Goal: Information Seeking & Learning: Learn about a topic

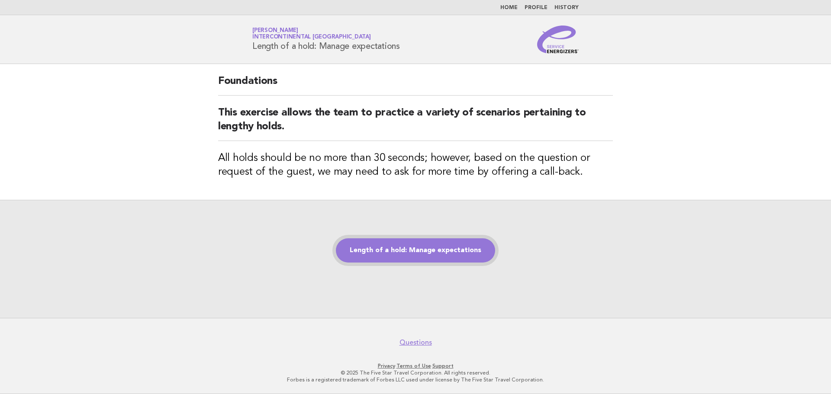
click at [442, 255] on link "Length of a hold: Manage expectations" at bounding box center [415, 251] width 159 height 24
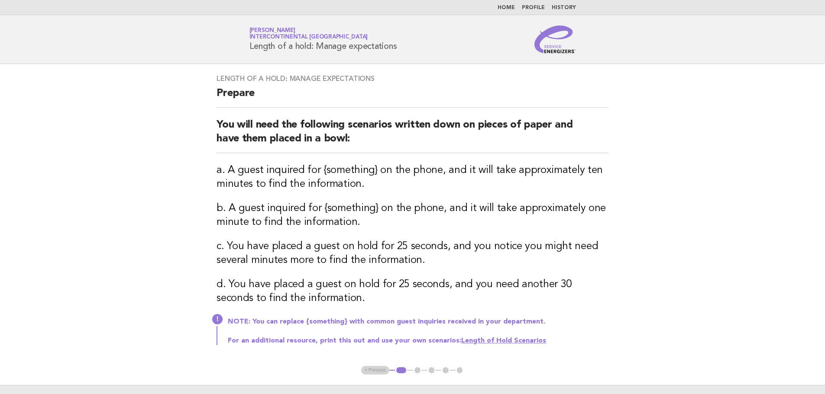
click at [493, 339] on link "Length of Hold Scenarios" at bounding box center [503, 341] width 85 height 7
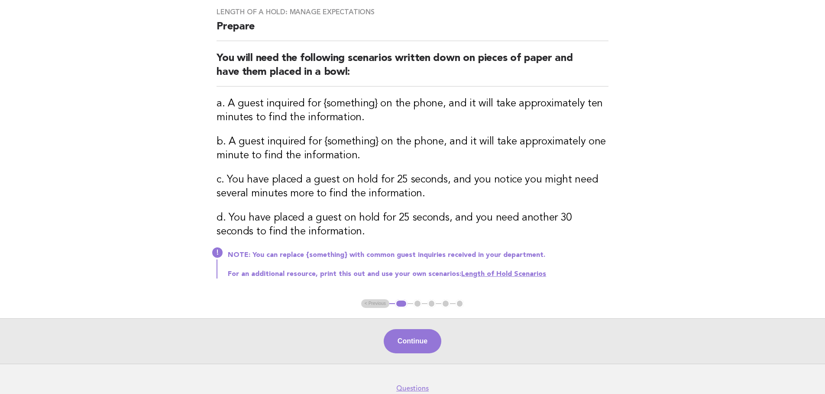
scroll to position [87, 0]
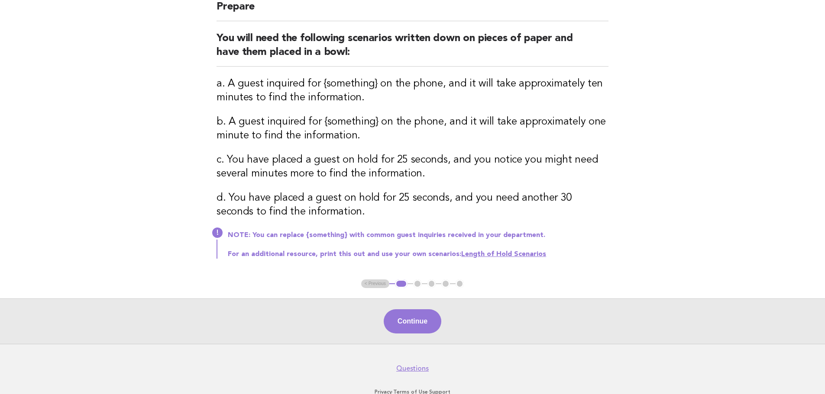
click at [394, 305] on div "Continue" at bounding box center [412, 321] width 825 height 45
click at [397, 315] on button "Continue" at bounding box center [413, 322] width 58 height 24
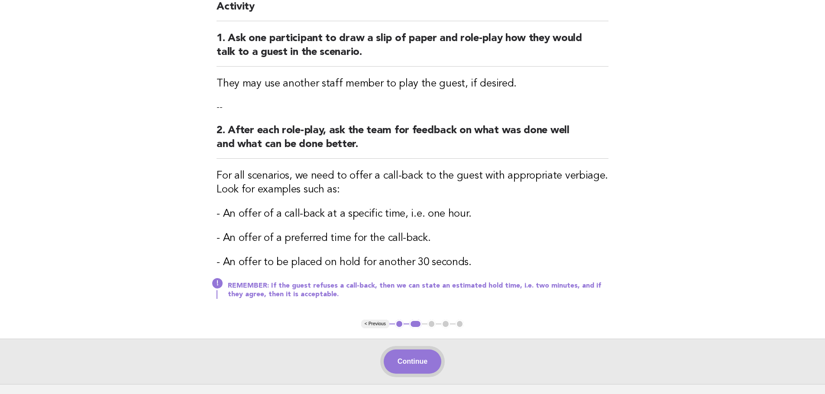
click at [433, 365] on button "Continue" at bounding box center [413, 362] width 58 height 24
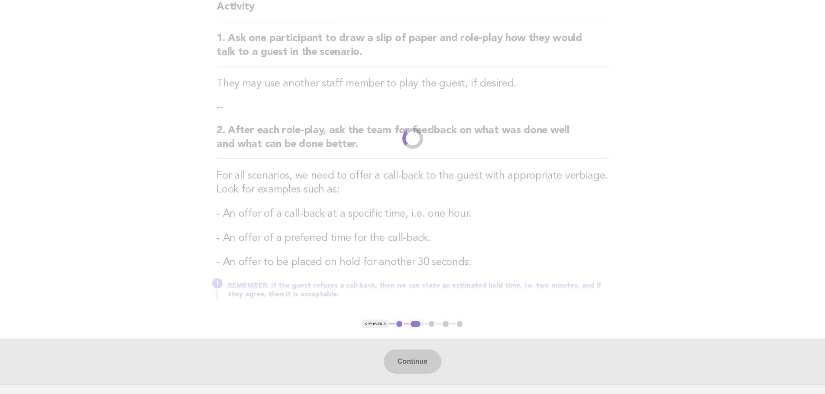
scroll to position [0, 0]
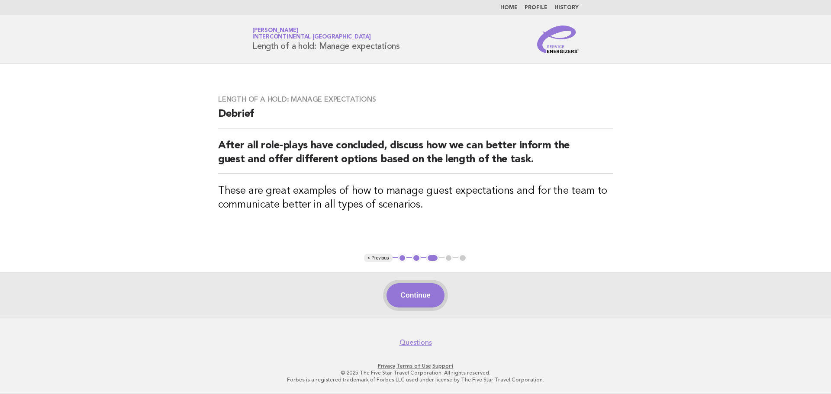
click at [432, 301] on button "Continue" at bounding box center [416, 296] width 58 height 24
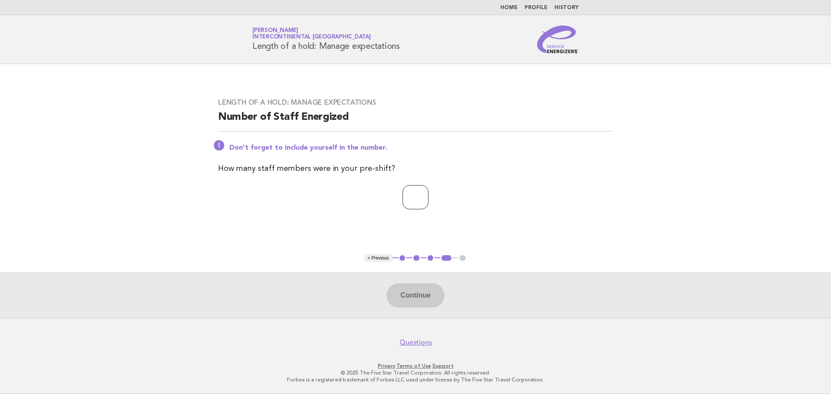
click at [403, 200] on input "number" at bounding box center [416, 197] width 26 height 24
type input "**"
click at [394, 297] on button "Continue" at bounding box center [416, 296] width 58 height 24
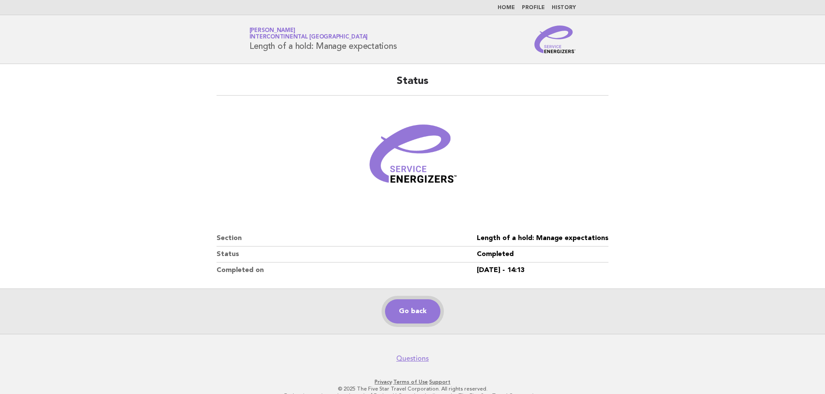
click at [422, 313] on link "Go back" at bounding box center [412, 312] width 55 height 24
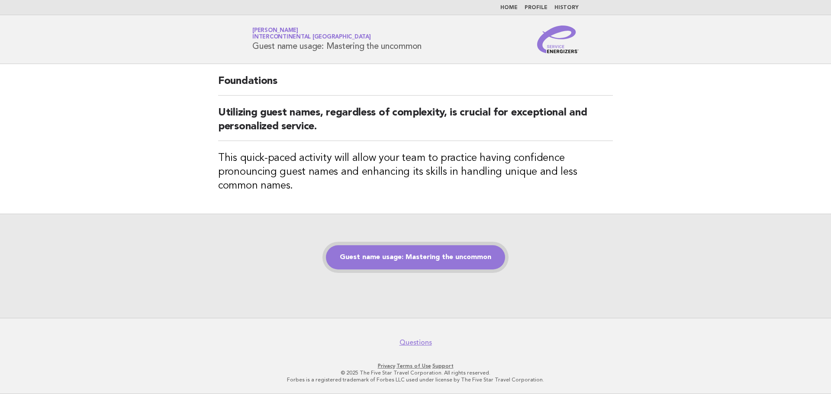
click at [484, 251] on link "Guest name usage: Mastering the uncommon" at bounding box center [415, 257] width 179 height 24
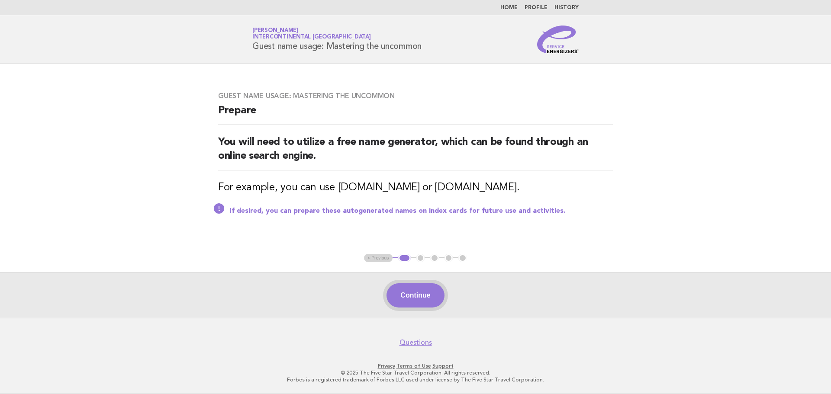
click at [438, 301] on button "Continue" at bounding box center [416, 296] width 58 height 24
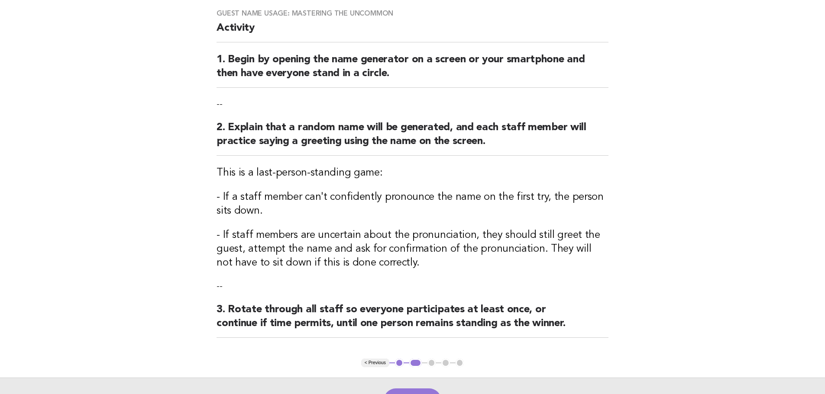
scroll to position [170, 0]
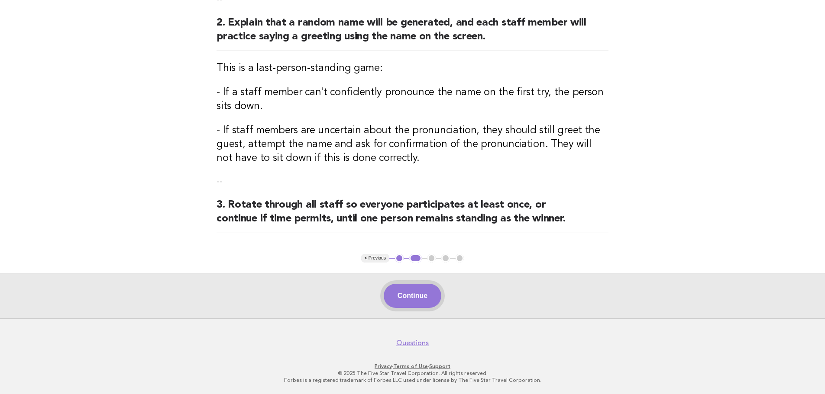
click at [406, 293] on button "Continue" at bounding box center [413, 296] width 58 height 24
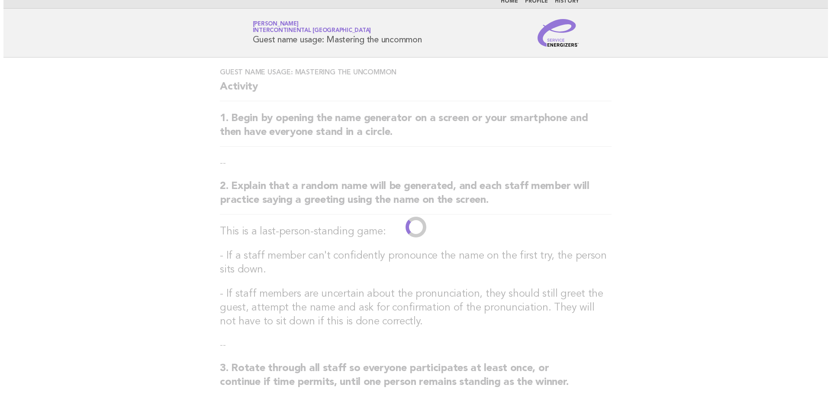
scroll to position [0, 0]
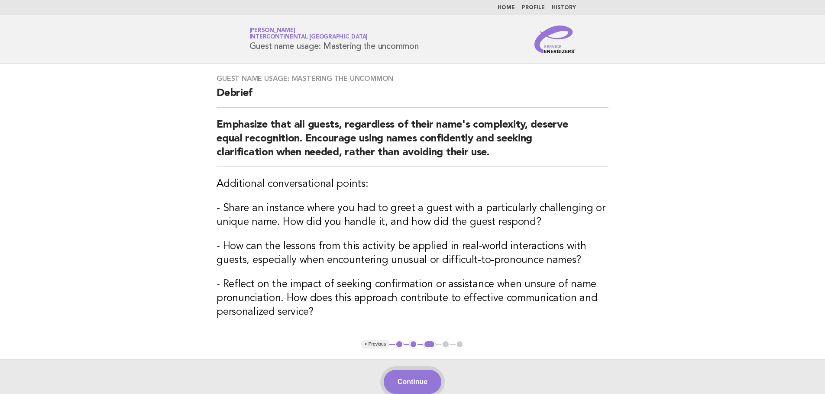
click at [414, 380] on button "Continue" at bounding box center [413, 382] width 58 height 24
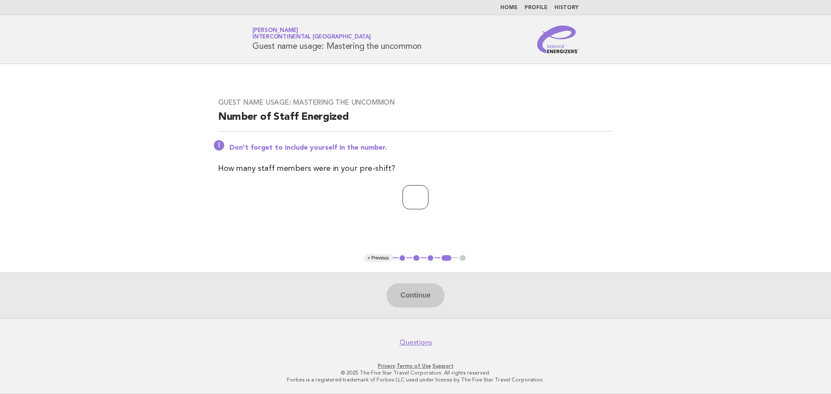
click at [411, 197] on input "number" at bounding box center [416, 197] width 26 height 24
type input "**"
click at [400, 295] on button "Continue" at bounding box center [416, 296] width 58 height 24
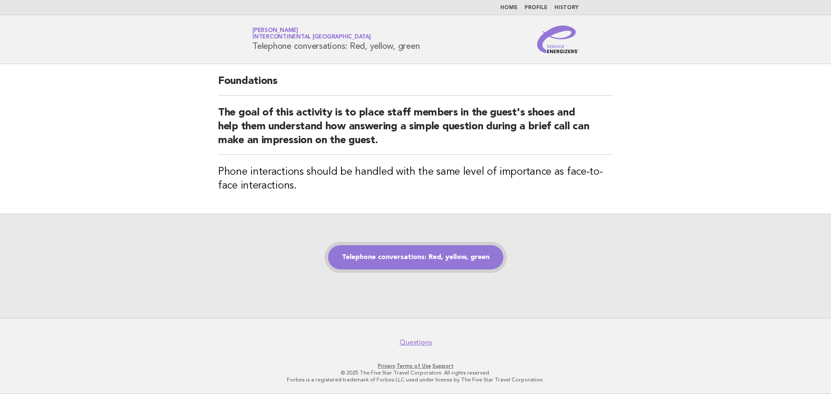
click at [483, 254] on link "Telephone conversations: Red, yellow, green" at bounding box center [415, 257] width 175 height 24
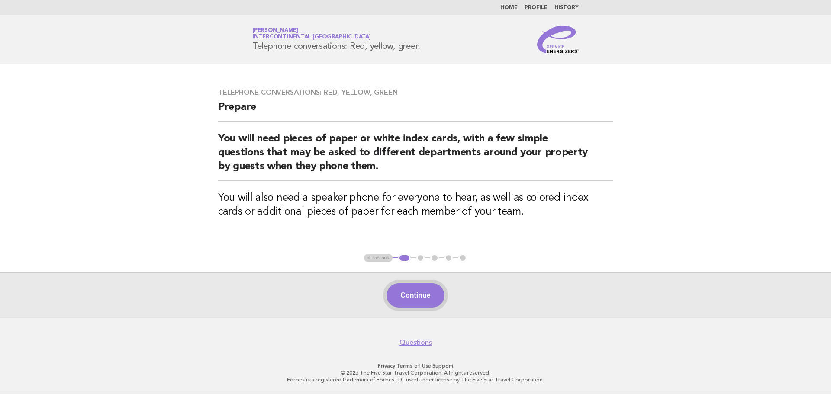
click at [428, 303] on button "Continue" at bounding box center [416, 296] width 58 height 24
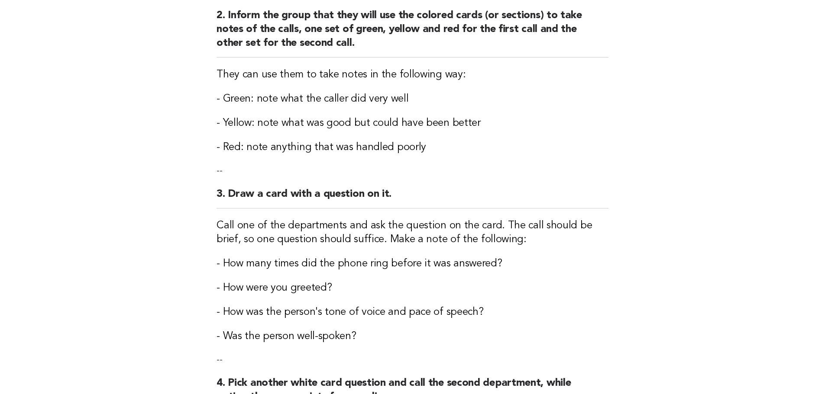
scroll to position [216, 0]
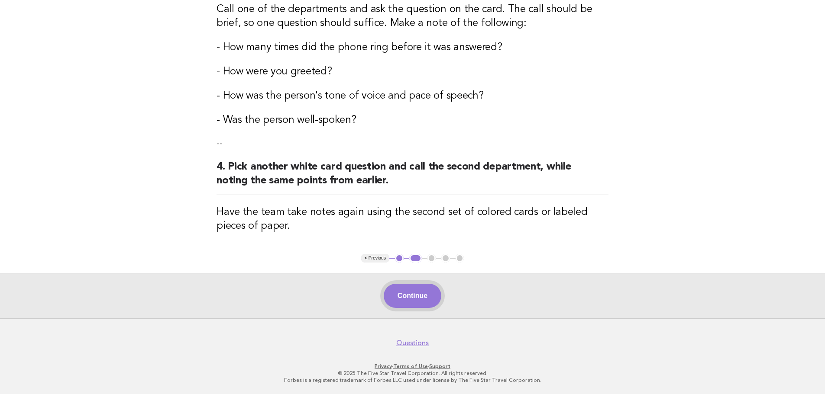
click at [418, 300] on button "Continue" at bounding box center [413, 296] width 58 height 24
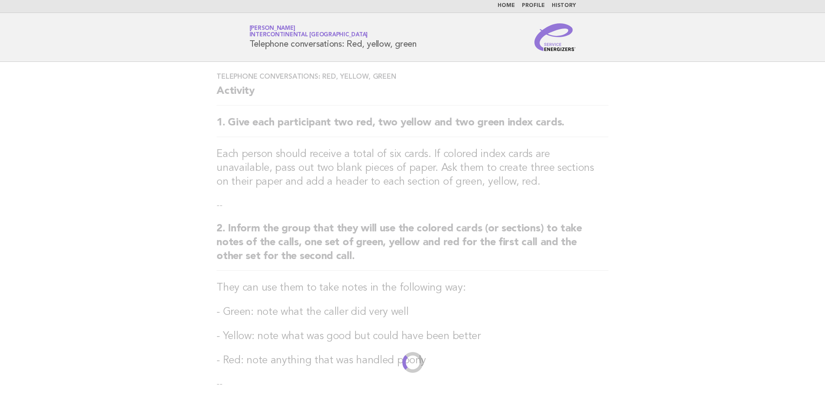
scroll to position [0, 0]
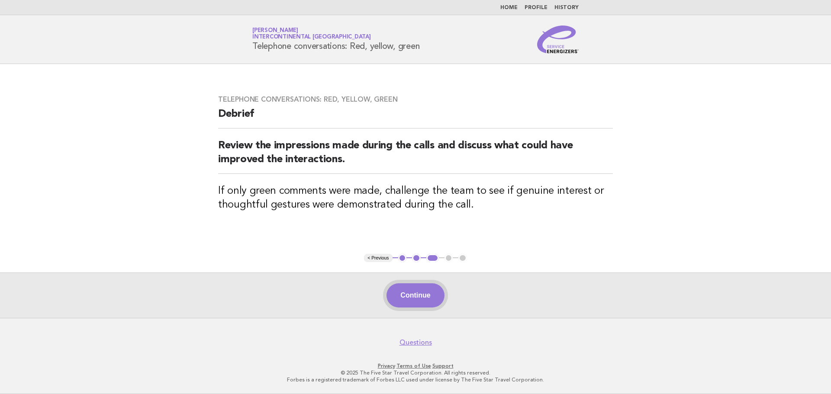
click at [427, 307] on button "Continue" at bounding box center [416, 296] width 58 height 24
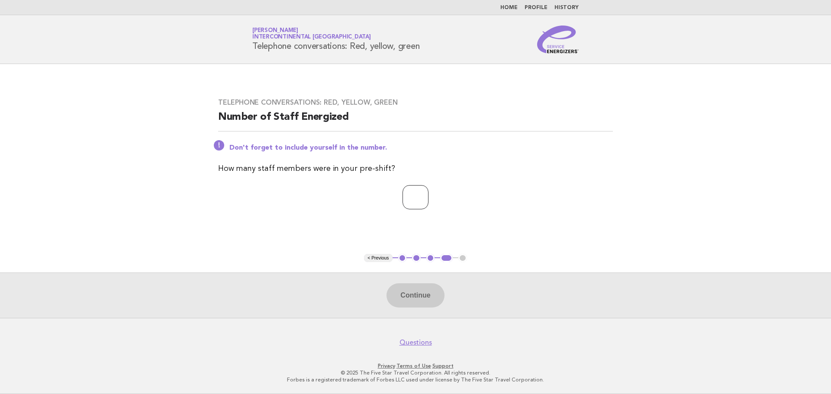
click at [417, 200] on input "number" at bounding box center [416, 197] width 26 height 24
type input "*"
click at [403, 297] on button "Continue" at bounding box center [416, 296] width 58 height 24
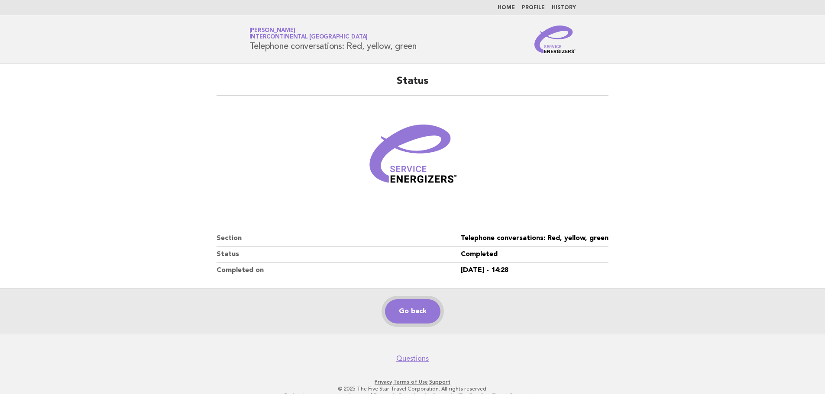
click at [415, 315] on link "Go back" at bounding box center [412, 312] width 55 height 24
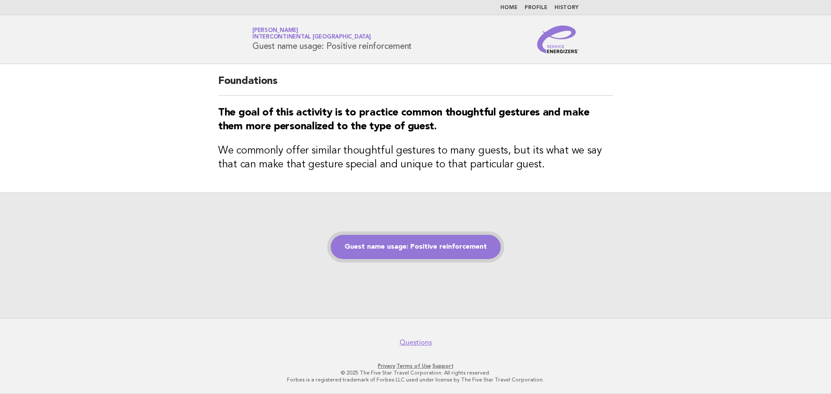
click at [442, 249] on link "Guest name usage: Positive reinforcement" at bounding box center [416, 247] width 170 height 24
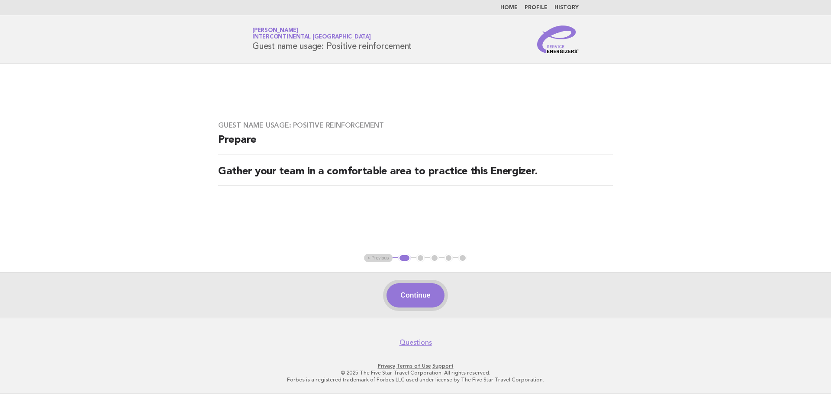
click at [438, 291] on button "Continue" at bounding box center [416, 296] width 58 height 24
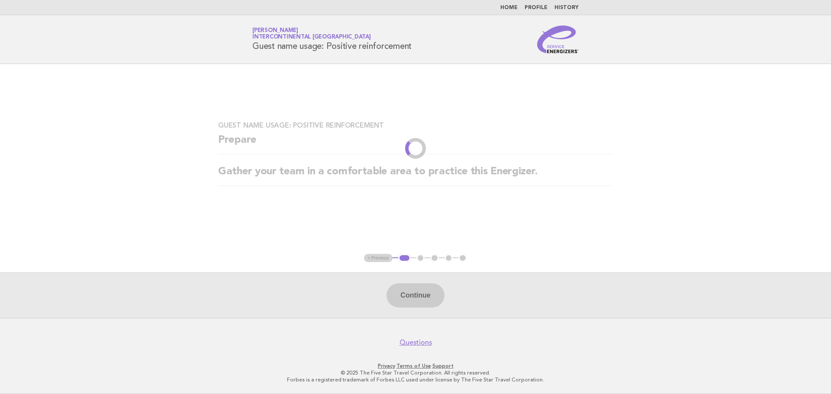
click at [426, 296] on div "Continue" at bounding box center [415, 295] width 831 height 45
drag, startPoint x: 426, startPoint y: 296, endPoint x: 247, endPoint y: 169, distance: 219.6
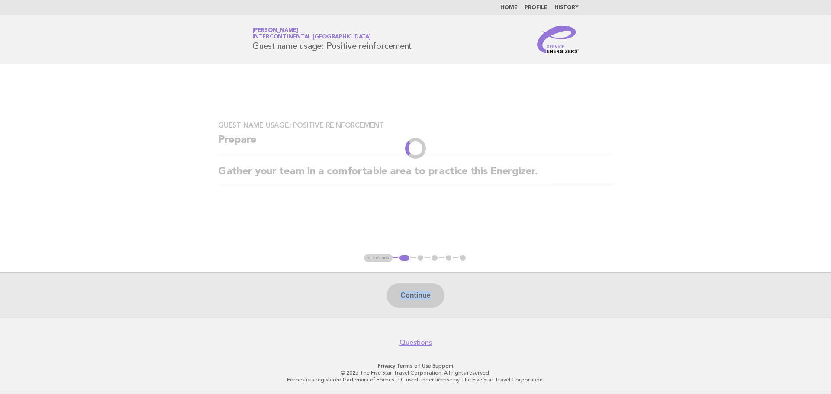
click at [425, 295] on div "Continue" at bounding box center [415, 295] width 831 height 45
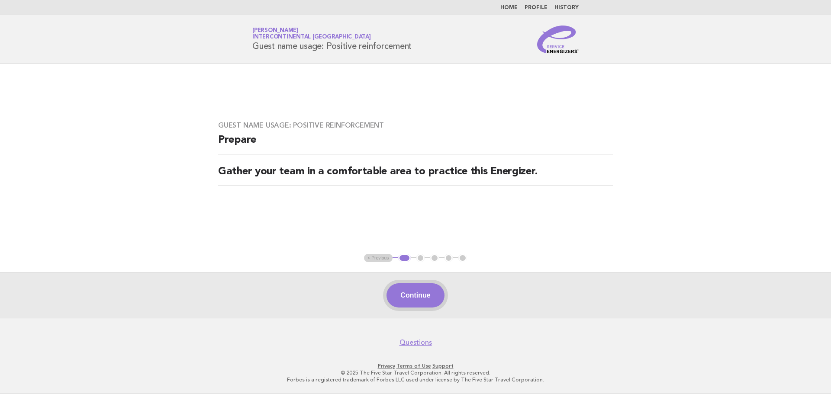
click at [436, 298] on button "Continue" at bounding box center [416, 296] width 58 height 24
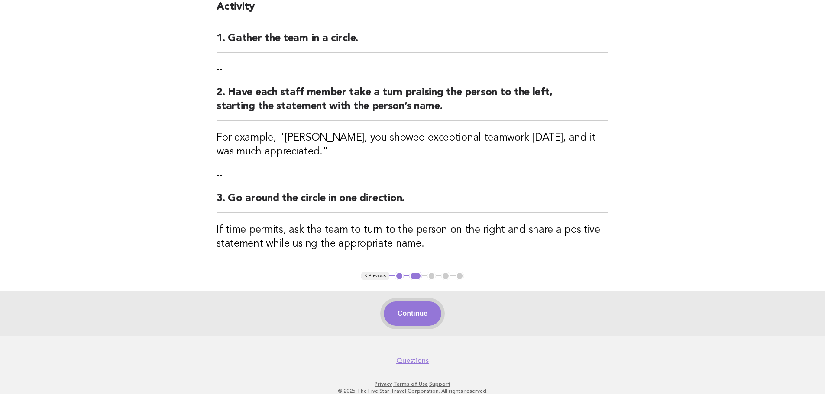
click at [424, 318] on button "Continue" at bounding box center [413, 314] width 58 height 24
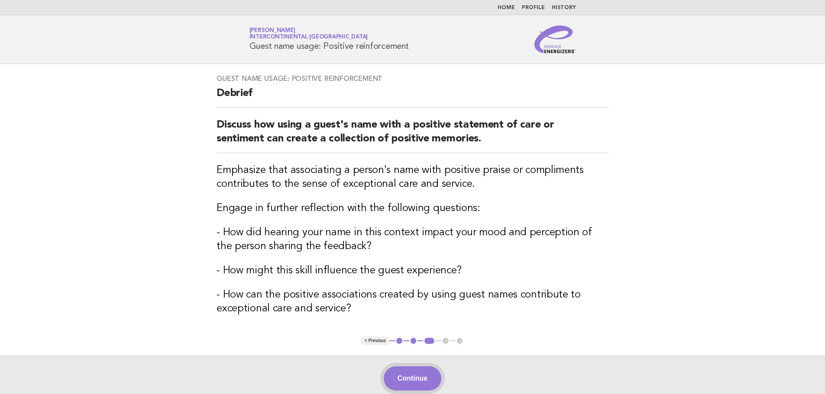
click at [429, 371] on button "Continue" at bounding box center [413, 379] width 58 height 24
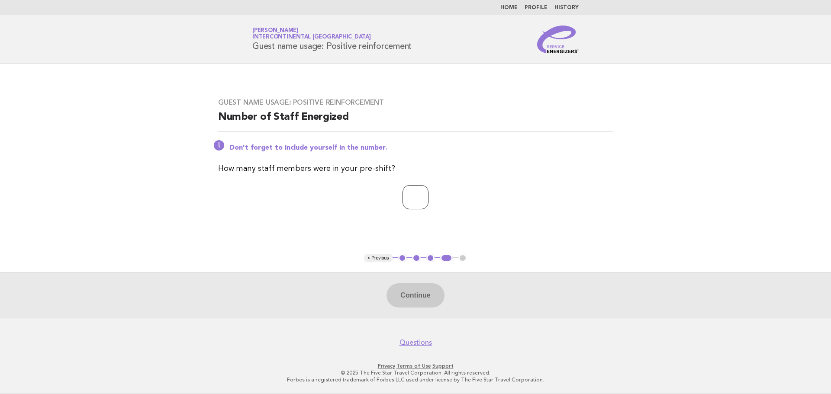
click at [403, 205] on input "number" at bounding box center [416, 197] width 26 height 24
type input "**"
click at [405, 296] on button "Continue" at bounding box center [416, 296] width 58 height 24
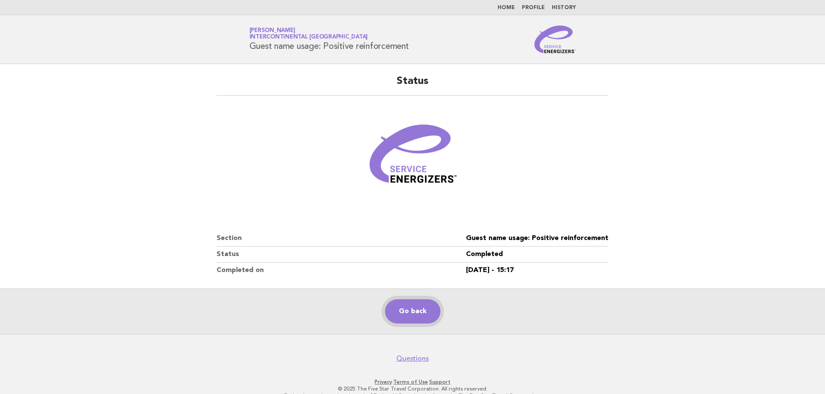
click at [395, 311] on link "Go back" at bounding box center [412, 312] width 55 height 24
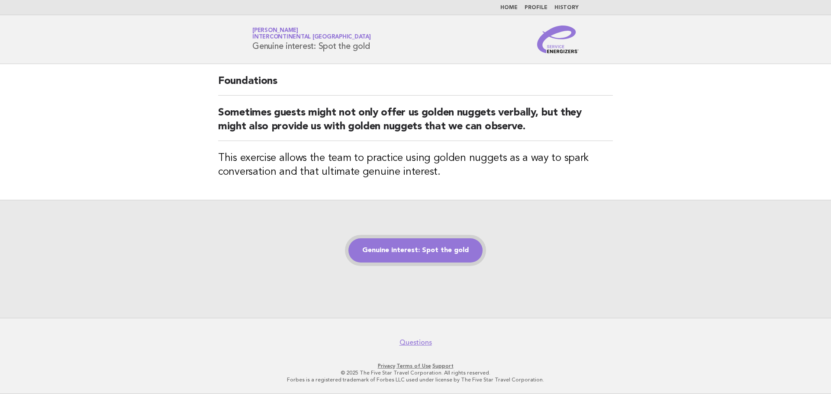
click at [454, 243] on link "Genuine interest: Spot the gold" at bounding box center [416, 251] width 134 height 24
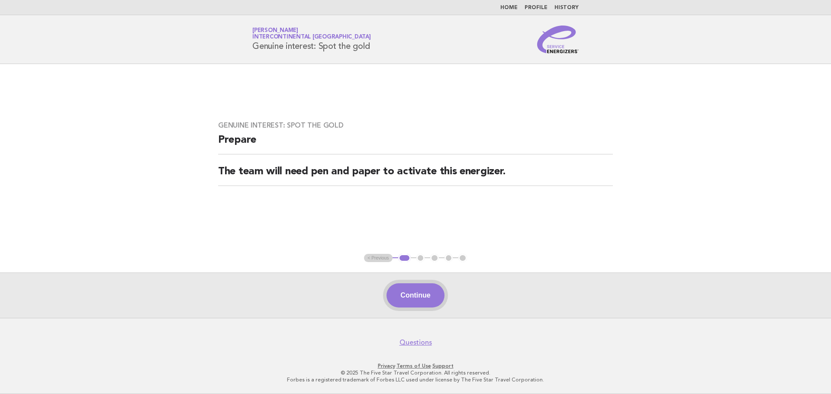
click at [425, 295] on button "Continue" at bounding box center [416, 296] width 58 height 24
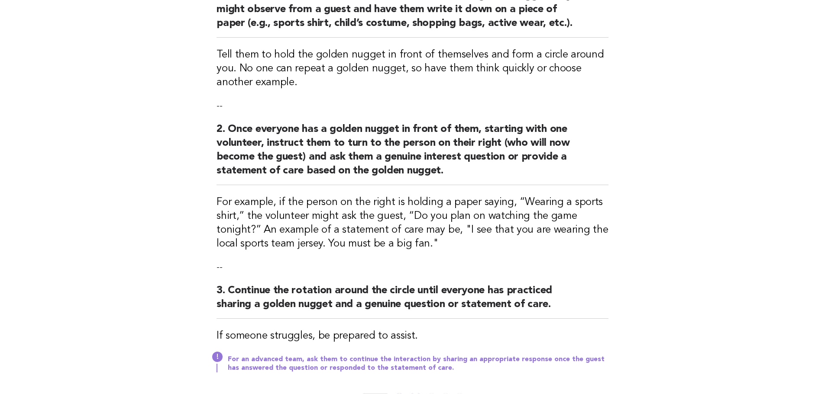
scroll to position [130, 0]
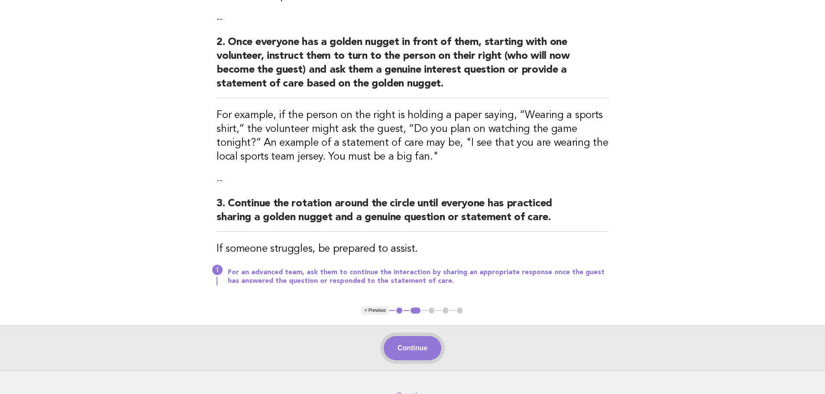
click at [432, 349] on button "Continue" at bounding box center [413, 348] width 58 height 24
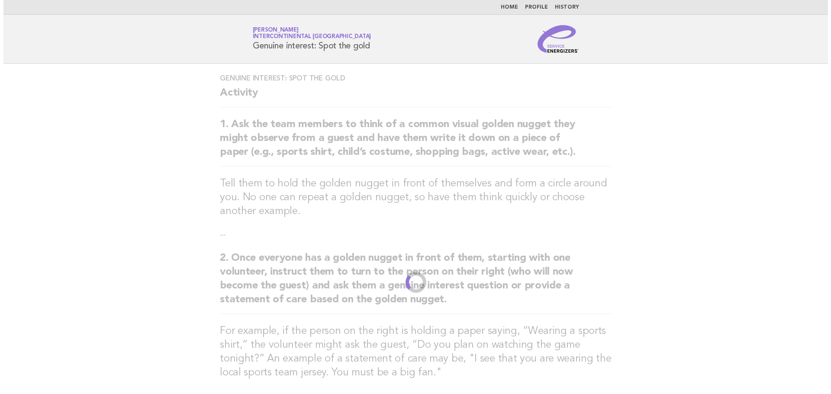
scroll to position [0, 0]
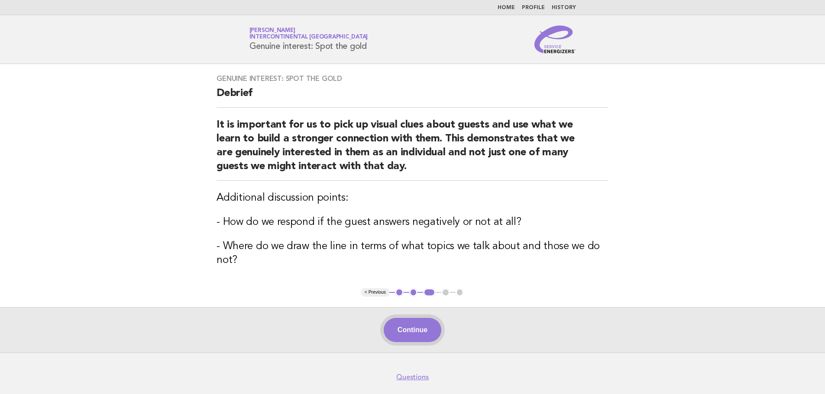
click at [426, 331] on button "Continue" at bounding box center [413, 330] width 58 height 24
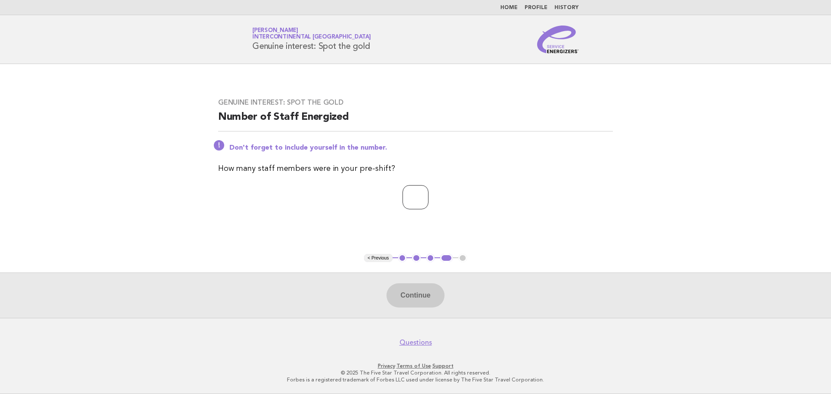
click at [406, 201] on input "number" at bounding box center [416, 197] width 26 height 24
type input "**"
click at [395, 300] on button "Continue" at bounding box center [416, 296] width 58 height 24
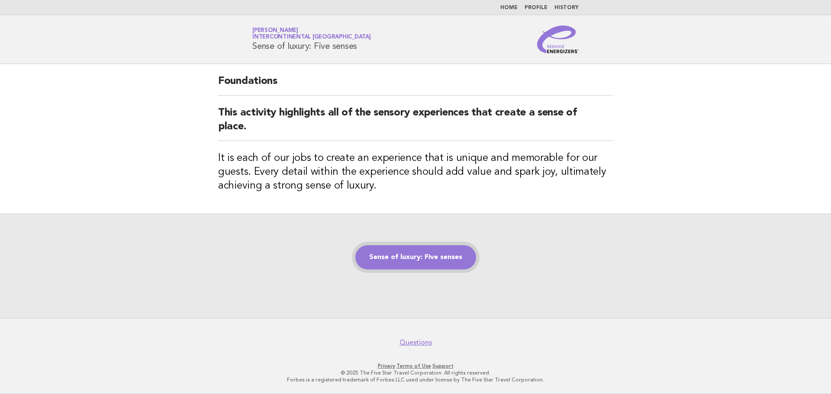
click at [464, 255] on link "Sense of luxury: Five senses" at bounding box center [415, 257] width 121 height 24
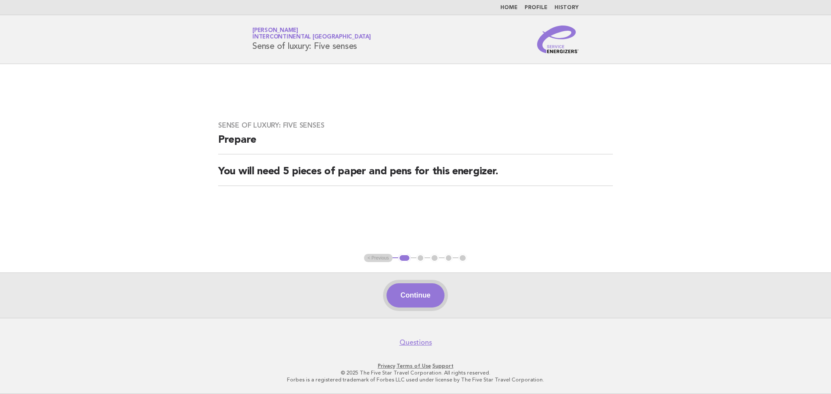
click at [417, 295] on button "Continue" at bounding box center [416, 296] width 58 height 24
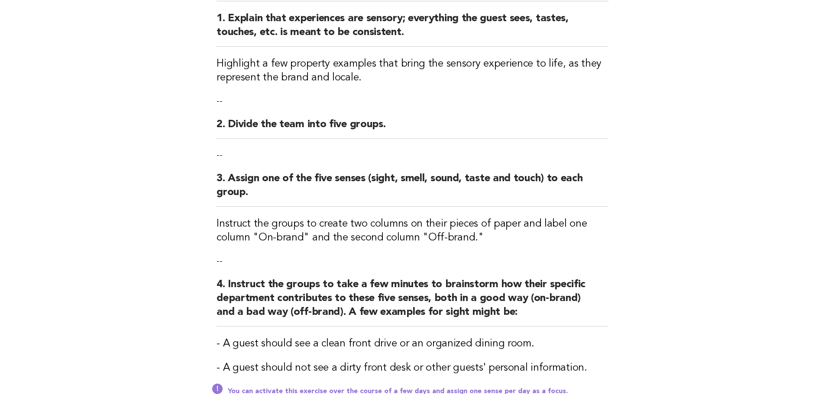
scroll to position [173, 0]
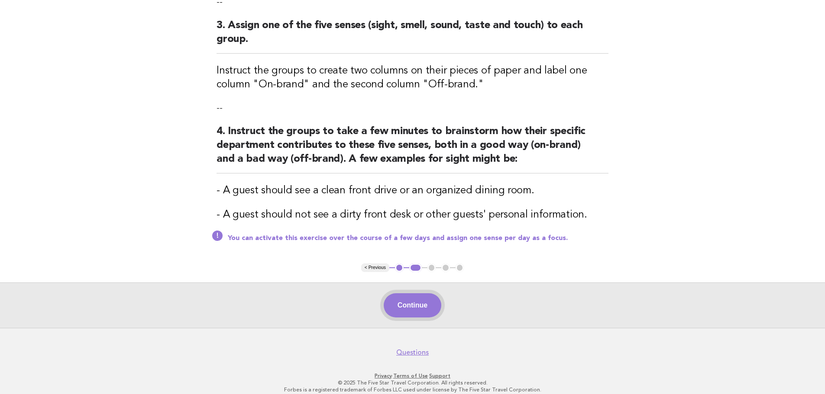
click at [424, 313] on button "Continue" at bounding box center [413, 306] width 58 height 24
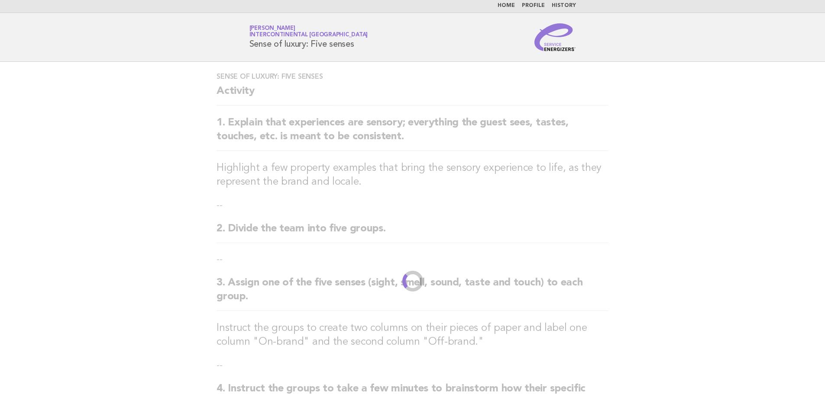
scroll to position [0, 0]
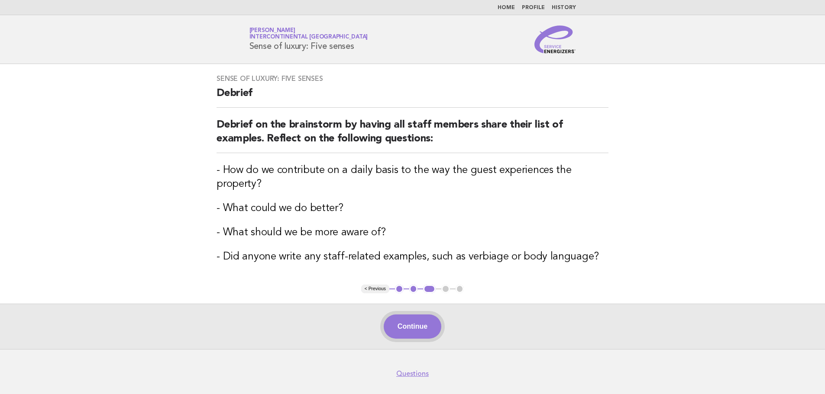
click at [420, 315] on button "Continue" at bounding box center [413, 327] width 58 height 24
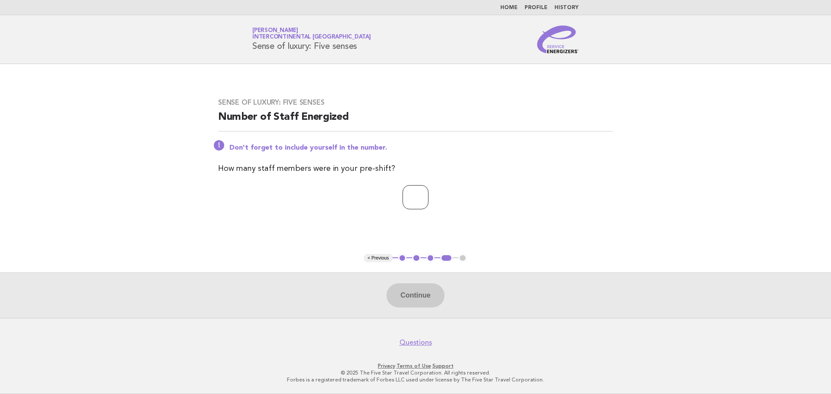
click at [413, 194] on input "number" at bounding box center [416, 197] width 26 height 24
type input "*"
click at [406, 296] on button "Continue" at bounding box center [416, 296] width 58 height 24
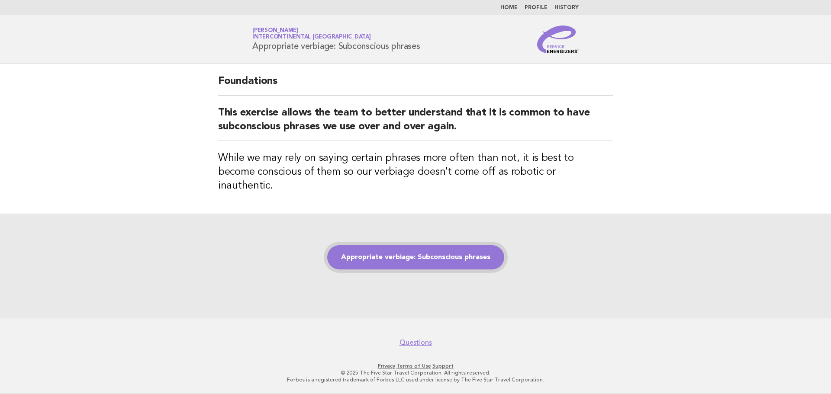
click at [491, 245] on link "Appropriate verbiage: Subconscious phrases" at bounding box center [415, 257] width 177 height 24
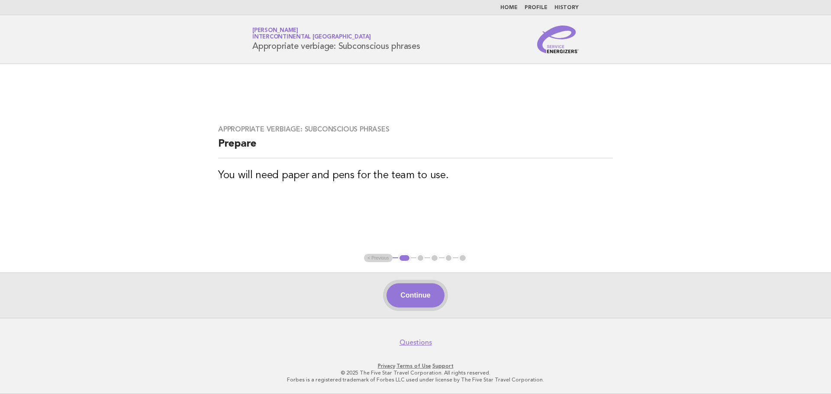
click at [420, 291] on button "Continue" at bounding box center [416, 296] width 58 height 24
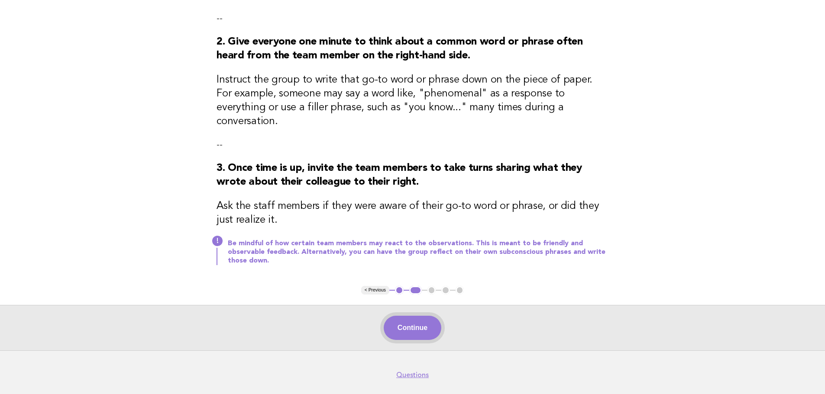
click at [422, 316] on button "Continue" at bounding box center [413, 328] width 58 height 24
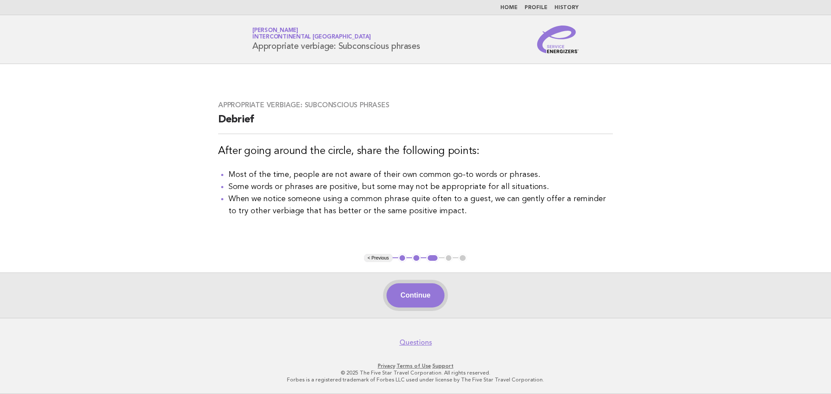
click at [428, 295] on button "Continue" at bounding box center [416, 296] width 58 height 24
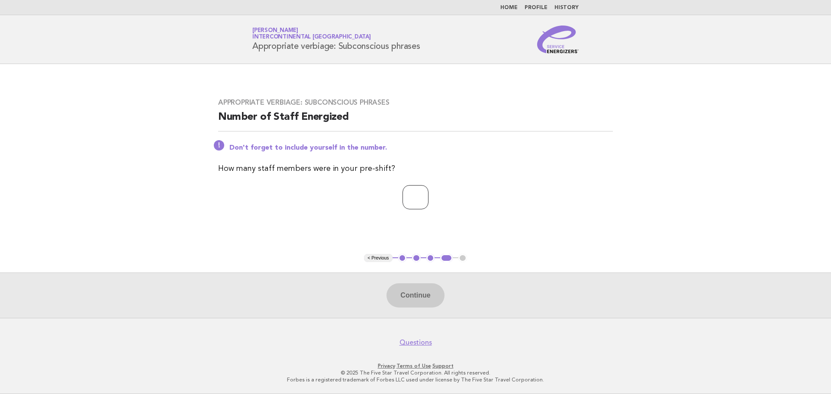
click at [410, 197] on input "number" at bounding box center [416, 197] width 26 height 24
type input "**"
click at [401, 300] on button "Continue" at bounding box center [416, 296] width 58 height 24
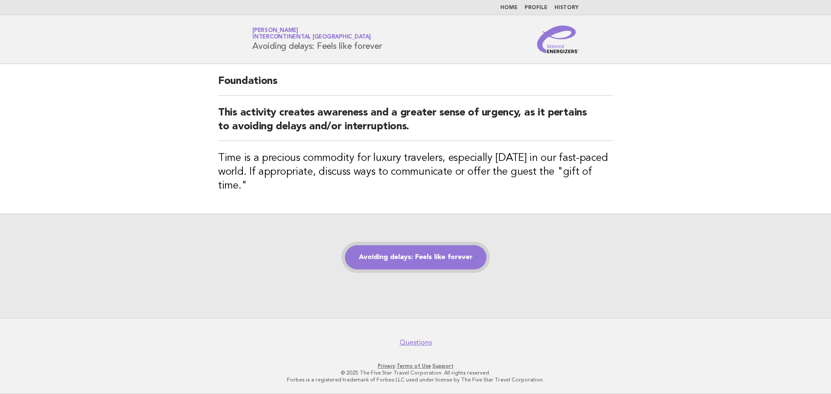
click at [410, 254] on link "Avoiding delays: Feels like forever" at bounding box center [416, 257] width 142 height 24
click at [419, 245] on link "Avoiding delays: Feels like forever" at bounding box center [416, 257] width 142 height 24
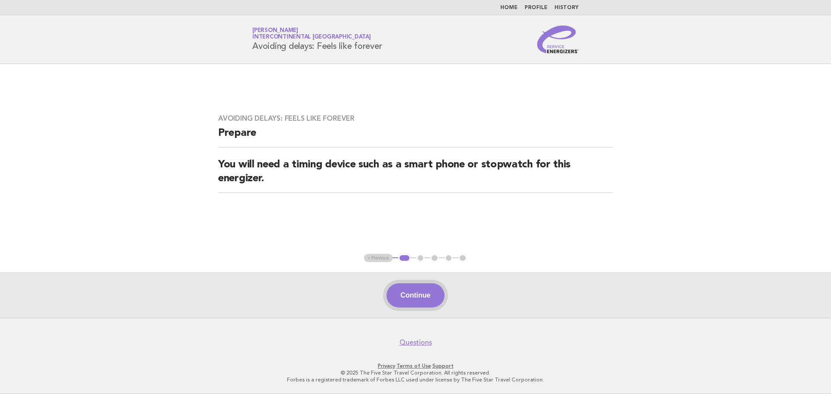
click at [436, 302] on button "Continue" at bounding box center [416, 296] width 58 height 24
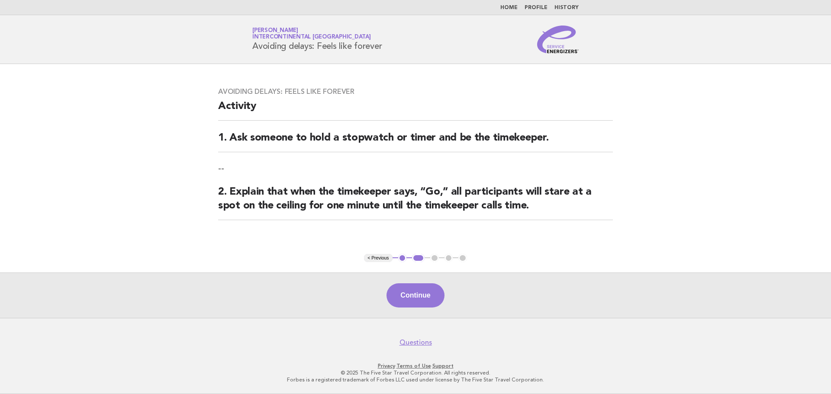
click at [436, 302] on button "Continue" at bounding box center [416, 296] width 58 height 24
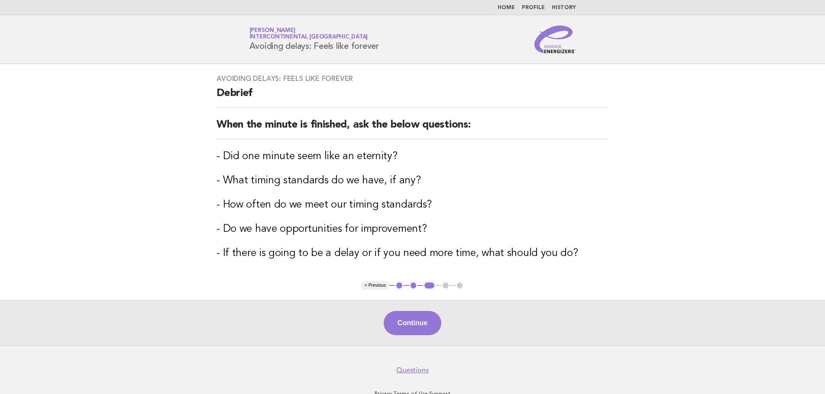
click at [437, 307] on div "Continue" at bounding box center [412, 322] width 825 height 45
click at [436, 325] on button "Continue" at bounding box center [413, 323] width 58 height 24
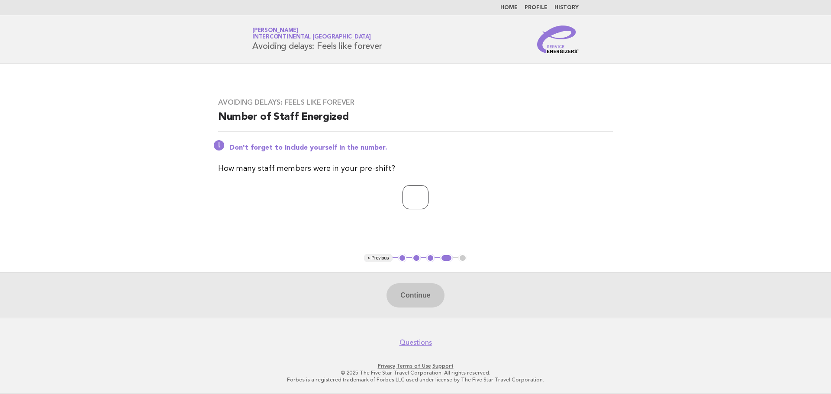
click at [404, 209] on input "number" at bounding box center [416, 197] width 26 height 24
type input "**"
click at [424, 300] on button "Continue" at bounding box center [416, 296] width 58 height 24
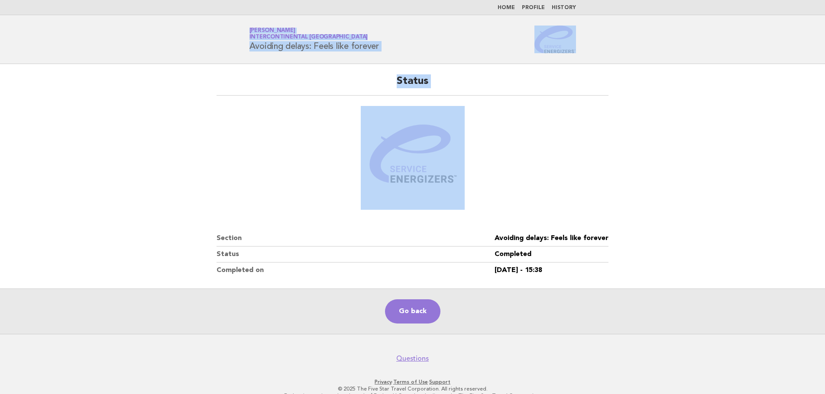
drag, startPoint x: 72, startPoint y: 32, endPoint x: 325, endPoint y: 137, distance: 274.1
click at [325, 137] on body "Home Profile History Service Energizers [PERSON_NAME] InterContinental [GEOGRAP…" at bounding box center [412, 205] width 825 height 410
